Goal: Task Accomplishment & Management: Manage account settings

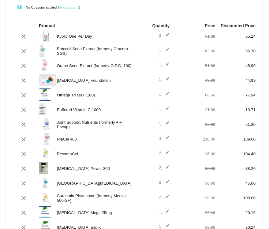
scroll to position [37, 0]
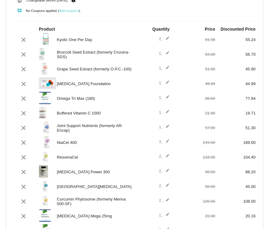
click at [166, 37] on mat-icon "edit" at bounding box center [165, 39] width 7 height 7
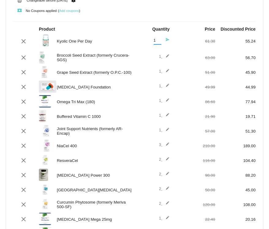
type input "1"
click at [159, 42] on input "1" at bounding box center [158, 40] width 8 height 5
click at [168, 40] on mat-icon "send" at bounding box center [165, 41] width 7 height 7
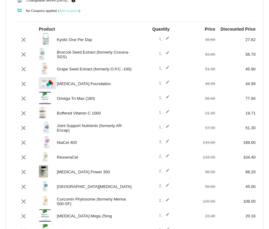
click at [169, 83] on mat-icon "edit" at bounding box center [165, 83] width 7 height 7
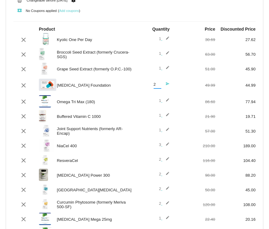
click at [160, 83] on input "2" at bounding box center [158, 84] width 8 height 5
type input "3"
click at [160, 83] on input "3" at bounding box center [158, 84] width 8 height 5
click at [167, 84] on mat-icon "send" at bounding box center [165, 85] width 7 height 7
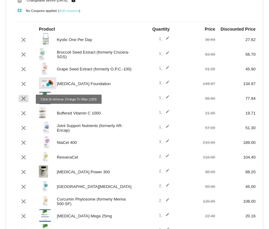
click at [23, 99] on mat-icon "clear" at bounding box center [23, 98] width 7 height 7
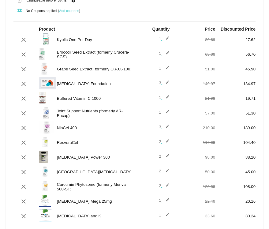
click at [168, 97] on mat-icon "edit" at bounding box center [165, 98] width 7 height 7
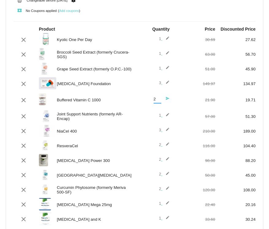
type input "2"
click at [158, 98] on input "2" at bounding box center [158, 99] width 8 height 5
click at [167, 98] on mat-icon "send" at bounding box center [165, 99] width 7 height 7
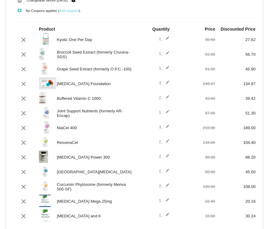
click at [167, 113] on mat-icon "edit" at bounding box center [165, 113] width 7 height 7
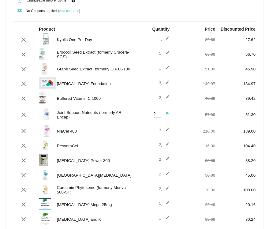
click at [159, 113] on input "2" at bounding box center [158, 114] width 8 height 5
type input "3"
click at [159, 113] on input "3" at bounding box center [158, 114] width 8 height 5
click at [169, 115] on mat-icon "send" at bounding box center [165, 114] width 7 height 7
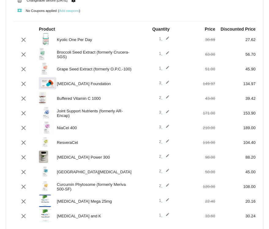
click at [169, 126] on mat-icon "edit" at bounding box center [165, 127] width 7 height 7
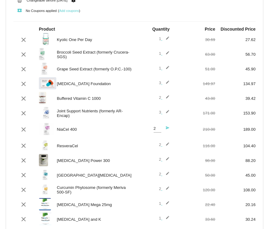
click at [159, 131] on input "2" at bounding box center [158, 129] width 8 height 5
type input "1"
click at [159, 131] on input "1" at bounding box center [158, 129] width 8 height 5
click at [168, 130] on mat-icon "send" at bounding box center [165, 129] width 7 height 7
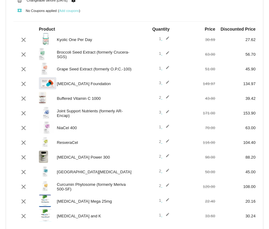
click at [169, 142] on mat-icon "edit" at bounding box center [165, 142] width 7 height 7
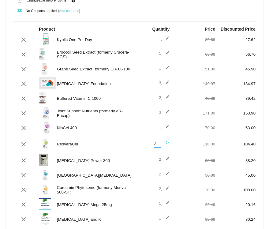
type input "3"
click at [159, 144] on input "3" at bounding box center [158, 143] width 8 height 5
click at [166, 144] on mat-icon "send" at bounding box center [165, 144] width 7 height 7
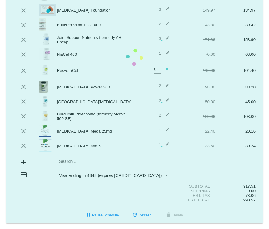
scroll to position [111, 0]
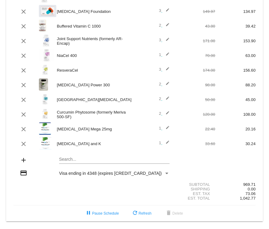
click at [167, 83] on mat-icon "edit" at bounding box center [165, 84] width 7 height 7
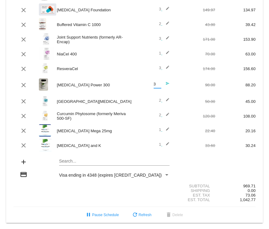
type input "3"
click at [160, 85] on input "3" at bounding box center [158, 84] width 8 height 5
click at [166, 84] on mat-icon "send" at bounding box center [165, 84] width 7 height 7
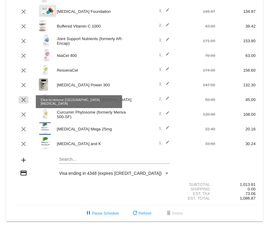
click at [23, 98] on mat-icon "clear" at bounding box center [23, 99] width 7 height 7
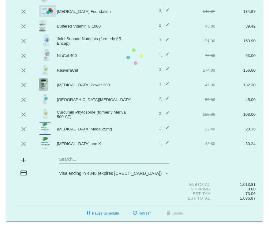
scroll to position [96, 0]
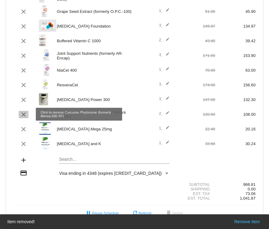
click at [24, 114] on mat-icon "clear" at bounding box center [23, 114] width 7 height 7
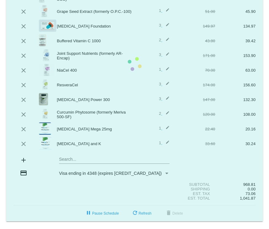
scroll to position [81, 0]
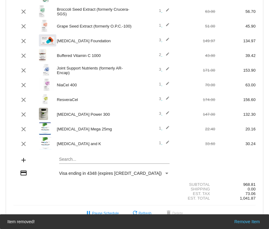
click at [168, 128] on mat-icon "edit" at bounding box center [165, 129] width 7 height 7
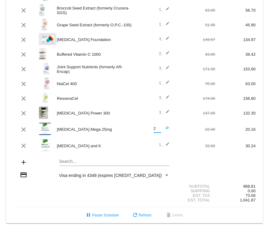
type input "2"
click at [160, 128] on input "2" at bounding box center [158, 129] width 8 height 5
click at [167, 128] on mat-icon "send" at bounding box center [165, 129] width 7 height 7
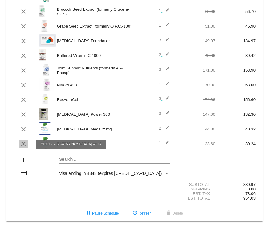
click at [25, 142] on mat-icon "clear" at bounding box center [23, 143] width 7 height 7
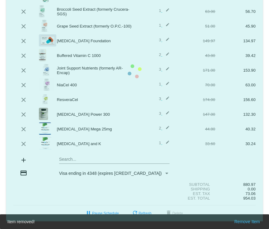
scroll to position [66, 0]
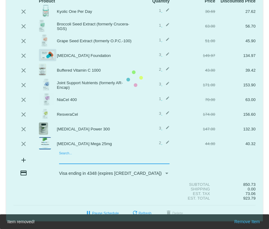
click at [81, 161] on mat-card "[DATE] [DATE] ( Change ) autorenew 20 items scheduled for Every 2 months ( Chan…" at bounding box center [134, 78] width 257 height 285
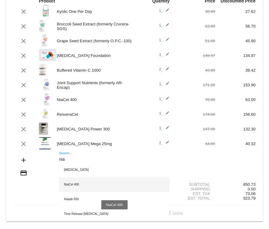
scroll to position [68, 0]
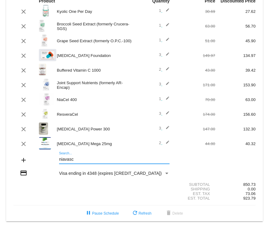
click at [65, 157] on input "niavasc" at bounding box center [114, 159] width 111 height 5
click at [59, 158] on div "niavasc Search..." at bounding box center [114, 160] width 121 height 17
click at [59, 159] on div "niavasc Search..." at bounding box center [114, 160] width 121 height 17
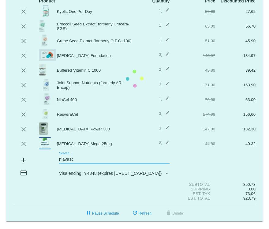
click at [60, 159] on input "niavasc" at bounding box center [114, 159] width 111 height 5
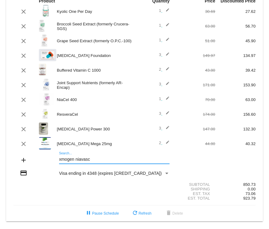
drag, startPoint x: 100, startPoint y: 159, endPoint x: 48, endPoint y: 158, distance: 52.4
click at [48, 158] on div "add xmogen niavasc Search..." at bounding box center [134, 160] width 242 height 17
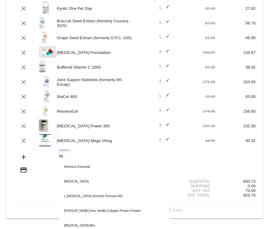
drag, startPoint x: 70, startPoint y: 158, endPoint x: 55, endPoint y: 158, distance: 15.6
click at [55, 159] on div "Ni Search... Selenium Essential [MEDICAL_DATA] L-[MEDICAL_DATA] (formerly Perfu…" at bounding box center [114, 157] width 121 height 17
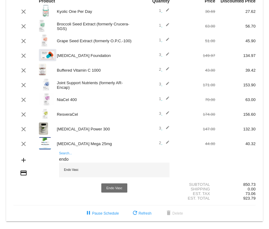
type input "endo"
click at [67, 169] on div "Endo Vasc" at bounding box center [114, 170] width 111 height 15
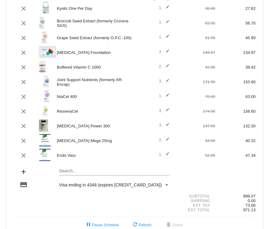
click at [67, 175] on mat-card "[DATE] [DATE] ( Change ) autorenew 21 items scheduled for Every 2 months ( Chan…" at bounding box center [134, 83] width 257 height 300
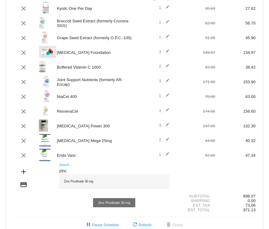
type input "zinc"
click at [82, 184] on div "Zinc Picolinate 30 mg" at bounding box center [114, 181] width 111 height 15
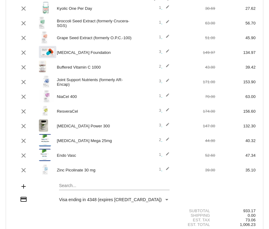
click at [82, 186] on mat-card "[DATE] [DATE] ( Change ) autorenew 22 items scheduled for Every 2 months ( Chan…" at bounding box center [134, 90] width 257 height 315
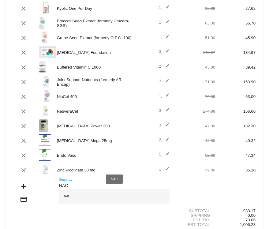
type input "NAC"
click at [69, 199] on div "NAC" at bounding box center [114, 196] width 111 height 15
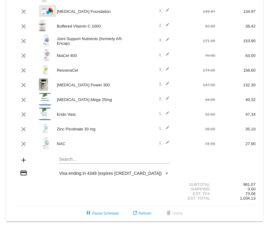
scroll to position [113, 0]
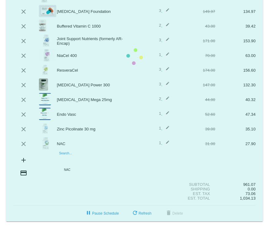
click at [83, 156] on mat-card "[DATE] [DATE] ( Change ) autorenew 23 items scheduled for Every 2 months ( Chan…" at bounding box center [134, 56] width 257 height 329
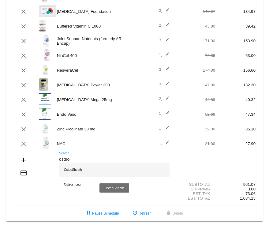
type input "osteo"
click at [81, 170] on div "OsteoSheath" at bounding box center [114, 170] width 111 height 15
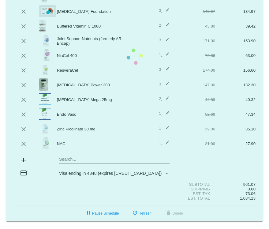
scroll to position [128, 0]
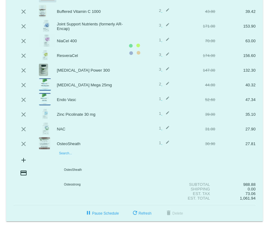
click at [66, 157] on mat-card "[DATE] [DATE] ( Change ) autorenew 24 items scheduled for Every 2 months ( Chan…" at bounding box center [134, 49] width 257 height 344
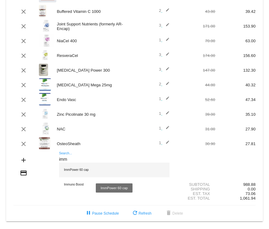
type input "imm"
click at [70, 166] on div "ImmPower 60 cap" at bounding box center [114, 170] width 111 height 15
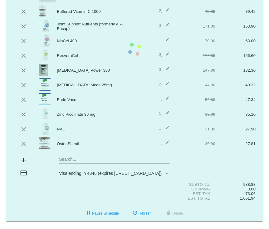
scroll to position [143, 0]
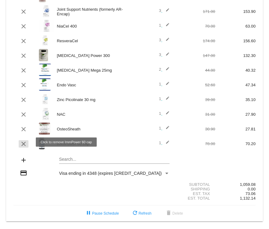
click at [24, 142] on mat-icon "clear" at bounding box center [23, 143] width 7 height 7
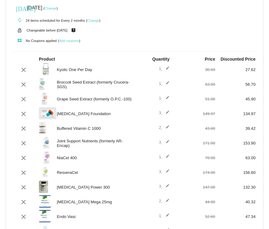
scroll to position [0, 0]
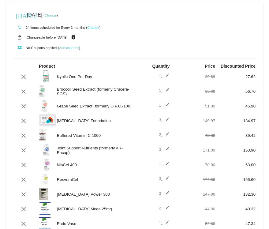
click at [57, 14] on link "Change" at bounding box center [51, 15] width 12 height 4
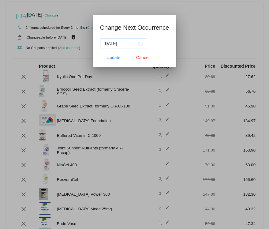
click at [134, 44] on div "[DATE]" at bounding box center [123, 43] width 39 height 7
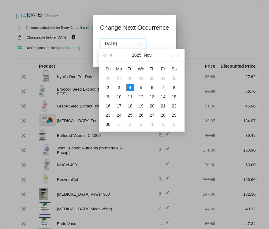
click at [111, 55] on span "button" at bounding box center [111, 55] width 3 height 3
click at [152, 87] on div "9" at bounding box center [152, 87] width 7 height 7
type input "[DATE]"
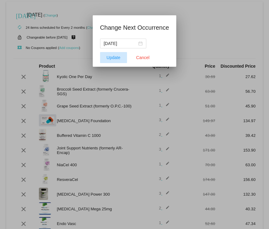
click at [117, 57] on span "Update" at bounding box center [114, 57] width 14 height 5
